Goal: Check status: Check status

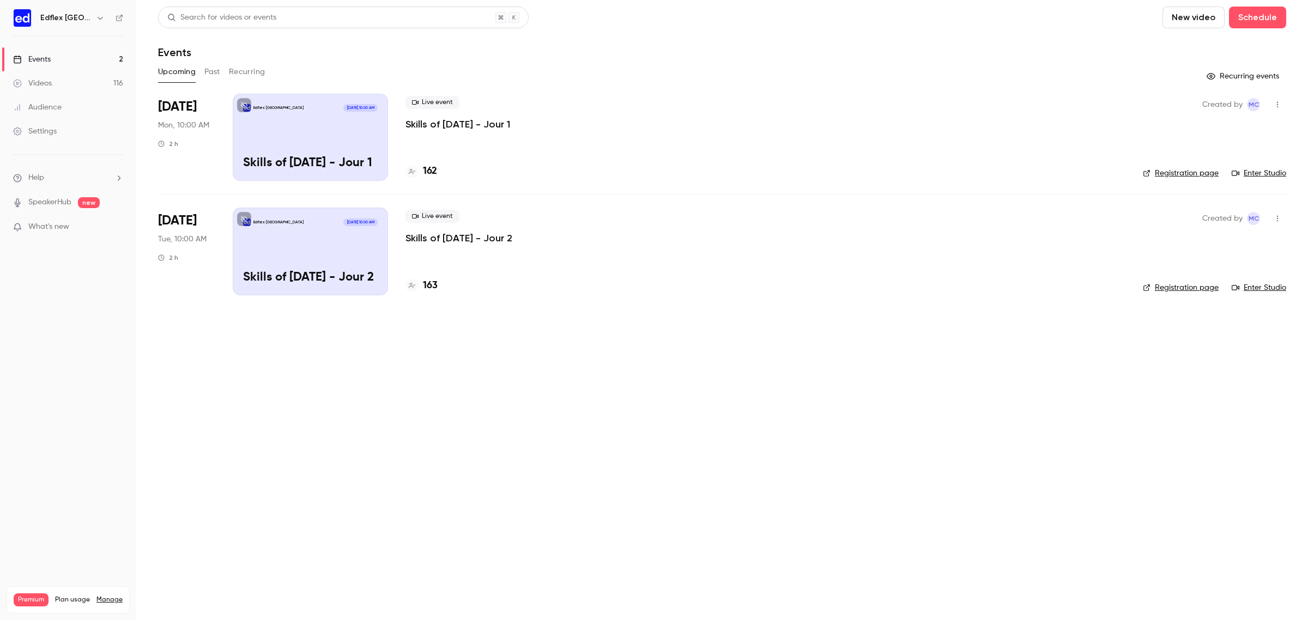
click at [437, 124] on p "Skills of [DATE] - Jour 1" at bounding box center [457, 124] width 105 height 13
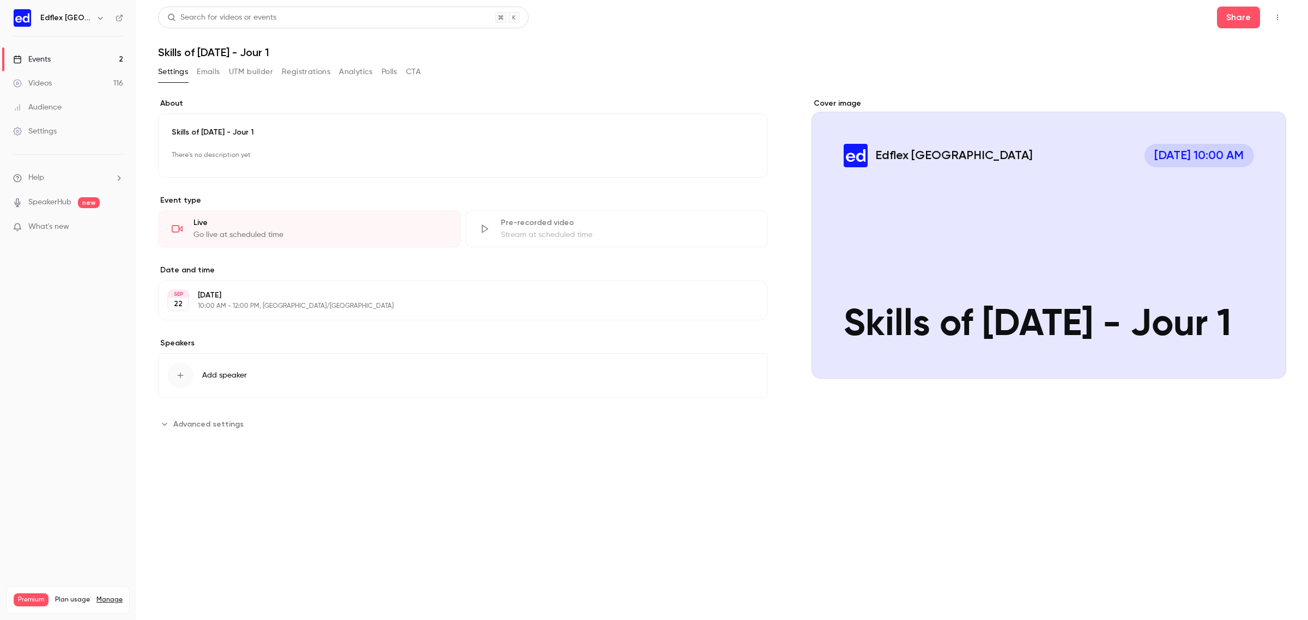
click at [302, 70] on button "Registrations" at bounding box center [306, 71] width 49 height 17
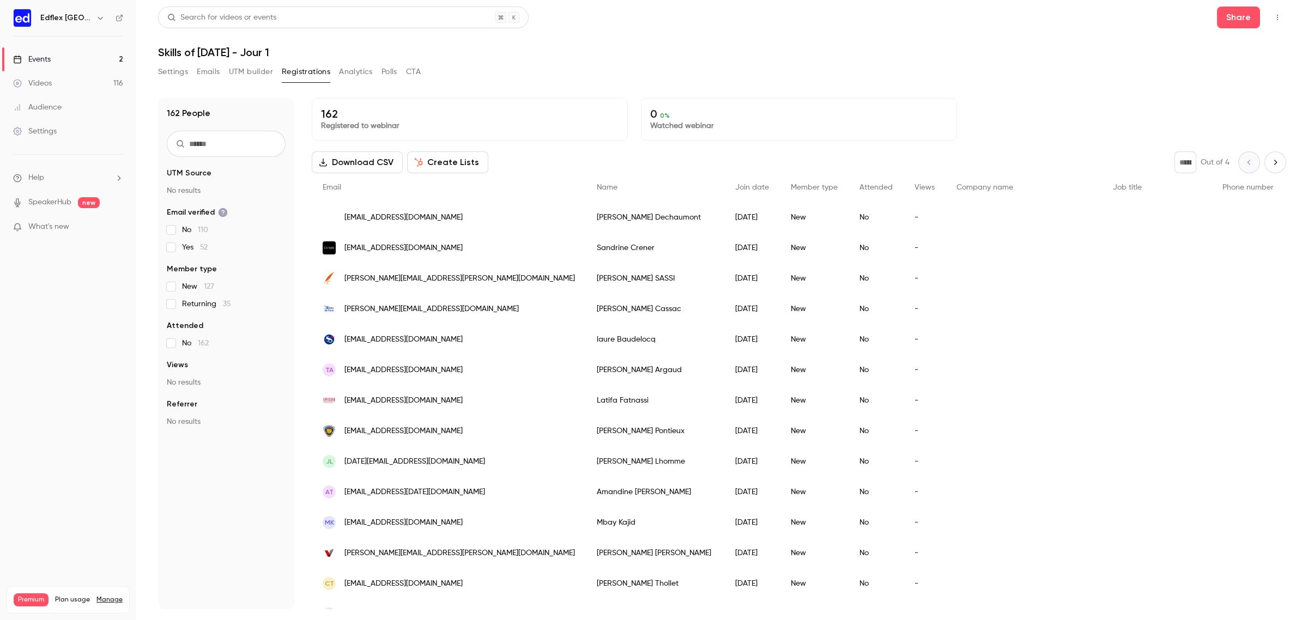
click at [63, 64] on link "Events 2" at bounding box center [68, 59] width 136 height 24
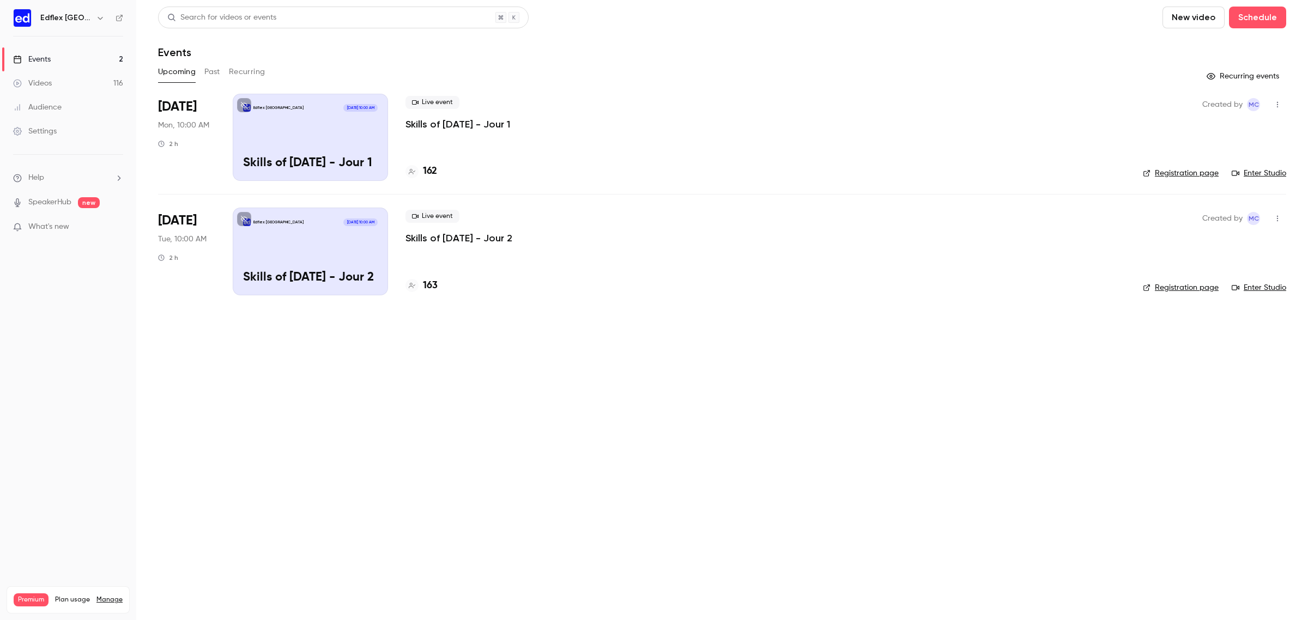
click at [461, 238] on p "Skills of [DATE] - Jour 2" at bounding box center [458, 238] width 107 height 13
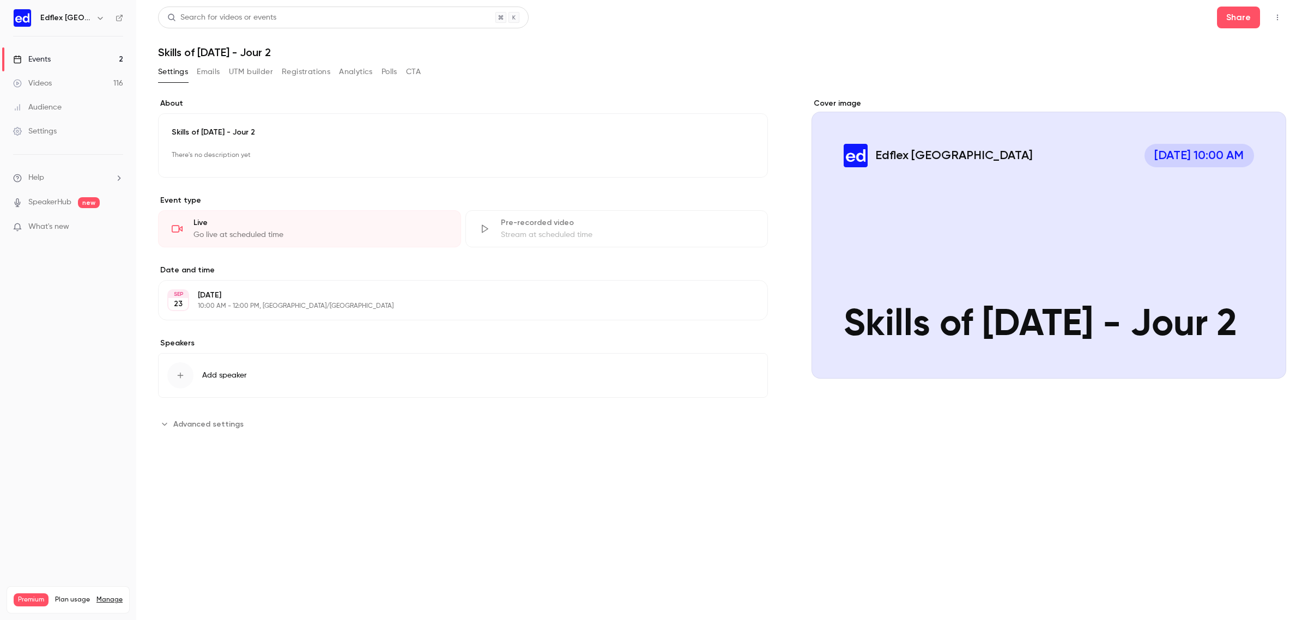
click at [286, 79] on button "Registrations" at bounding box center [306, 71] width 49 height 17
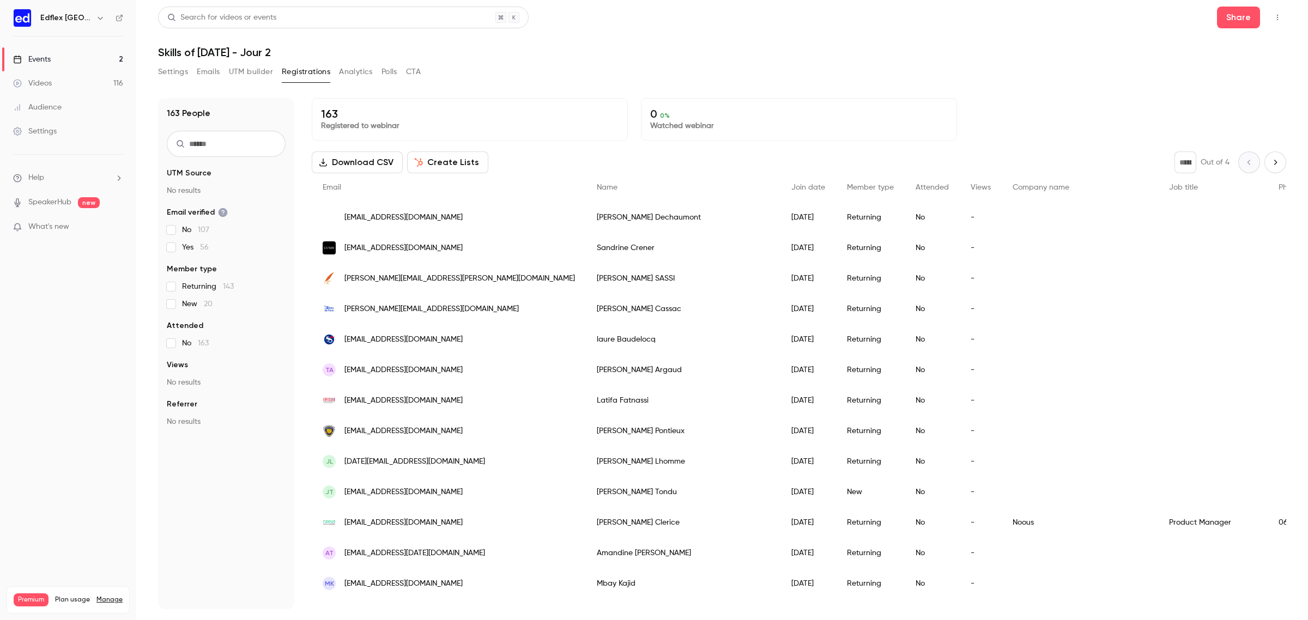
click at [59, 57] on link "Events 2" at bounding box center [68, 59] width 136 height 24
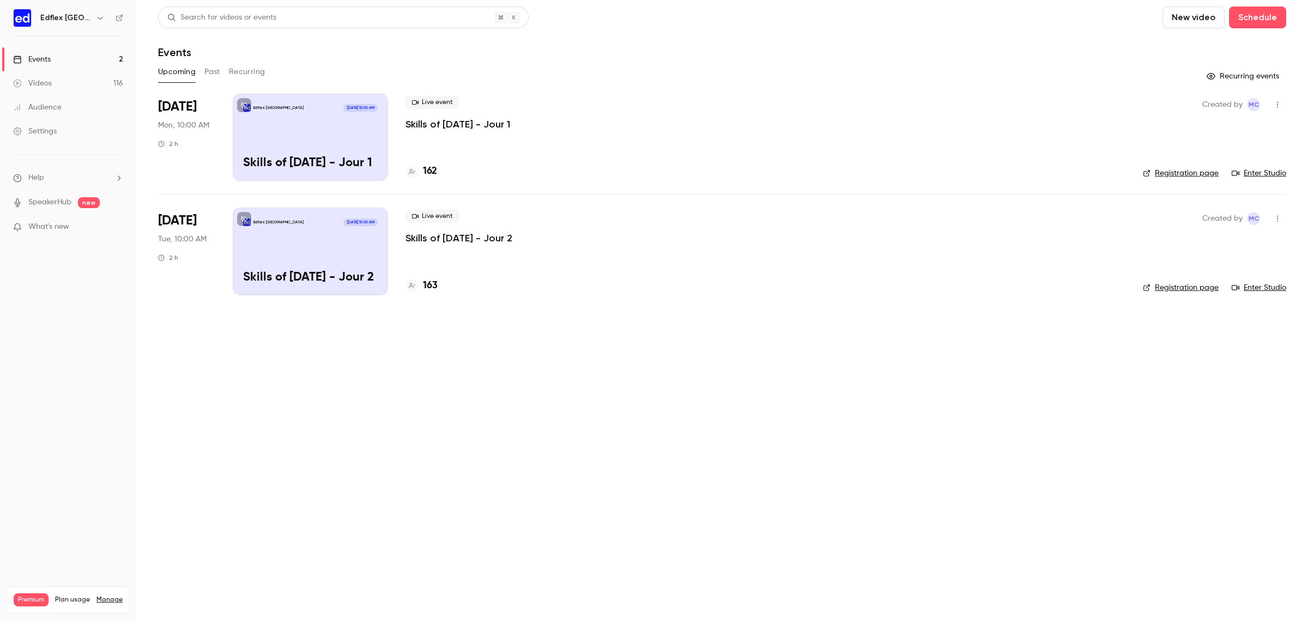
click at [482, 244] on p "Skills of [DATE] - Jour 2" at bounding box center [458, 238] width 107 height 13
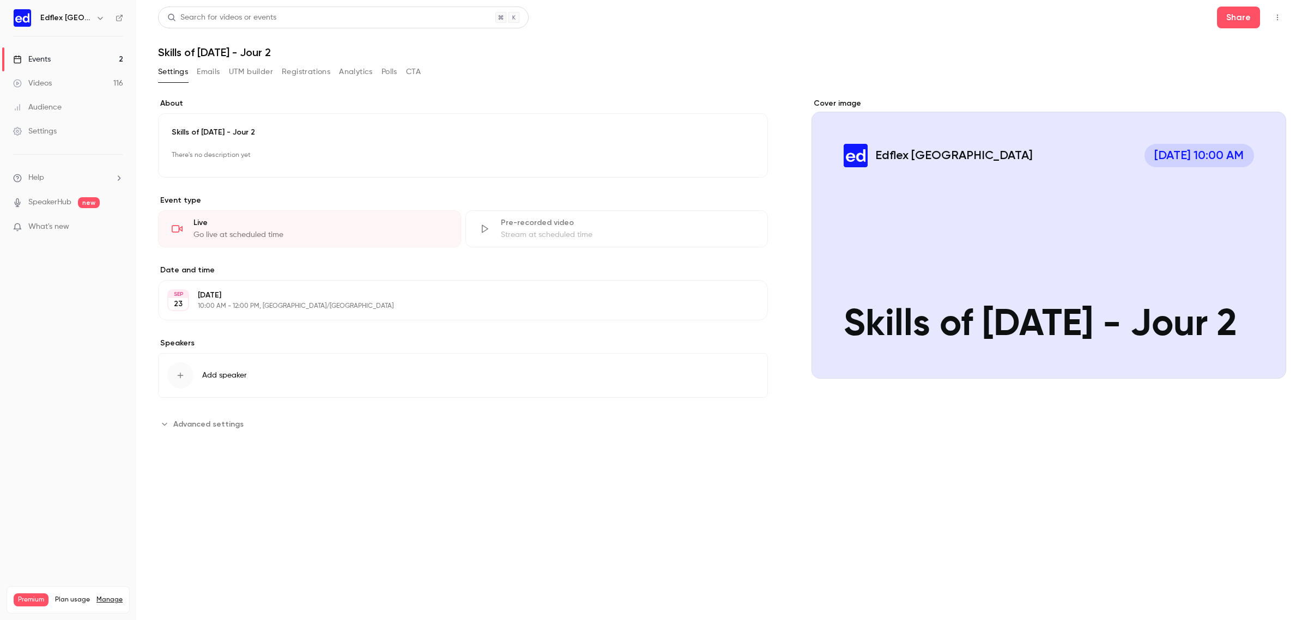
click at [111, 60] on link "Events 2" at bounding box center [68, 59] width 136 height 24
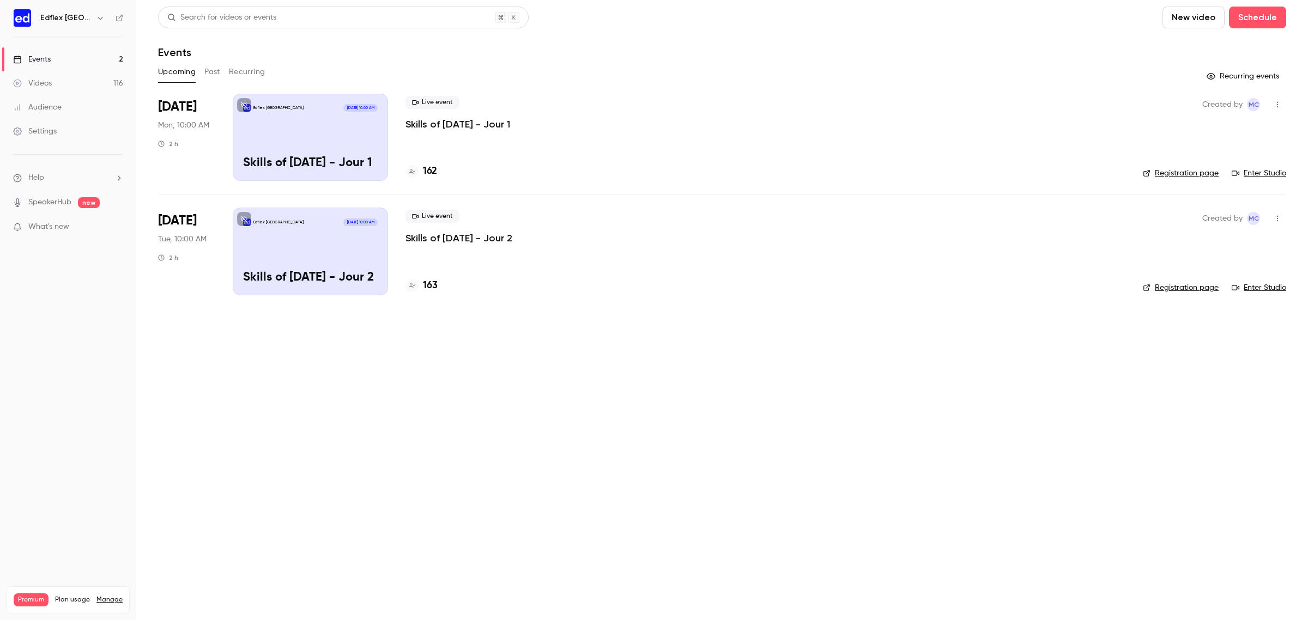
click at [486, 125] on p "Skills of [DATE] - Jour 1" at bounding box center [457, 124] width 105 height 13
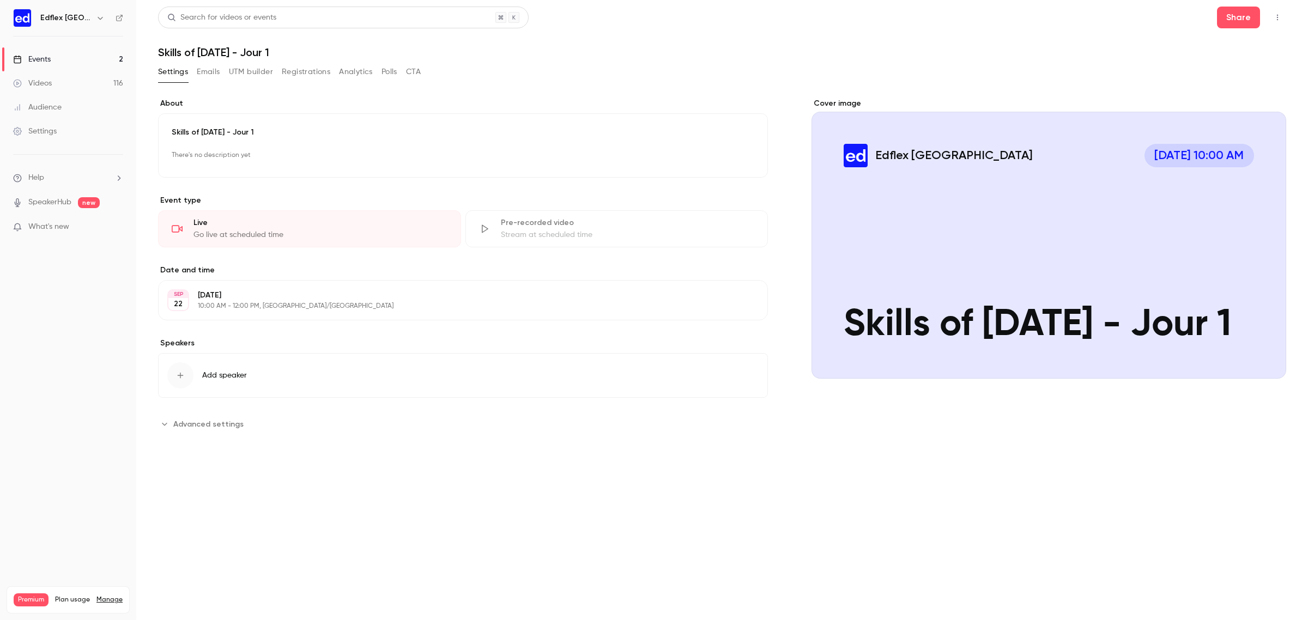
click at [322, 75] on button "Registrations" at bounding box center [306, 71] width 49 height 17
